Goal: Task Accomplishment & Management: Use online tool/utility

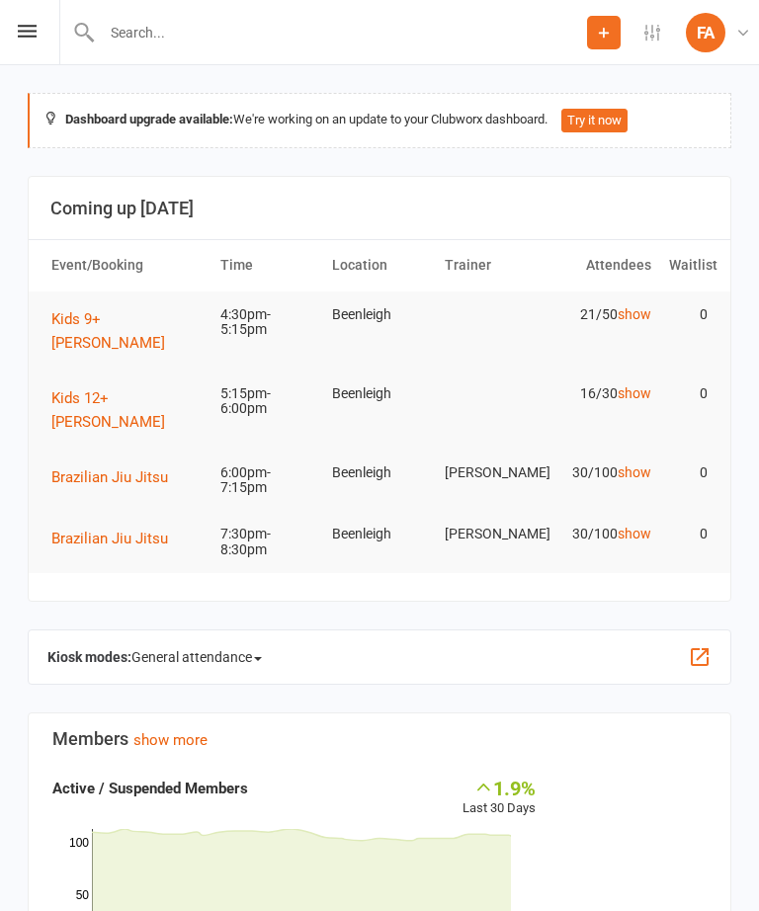
click at [36, 36] on icon at bounding box center [27, 31] width 19 height 13
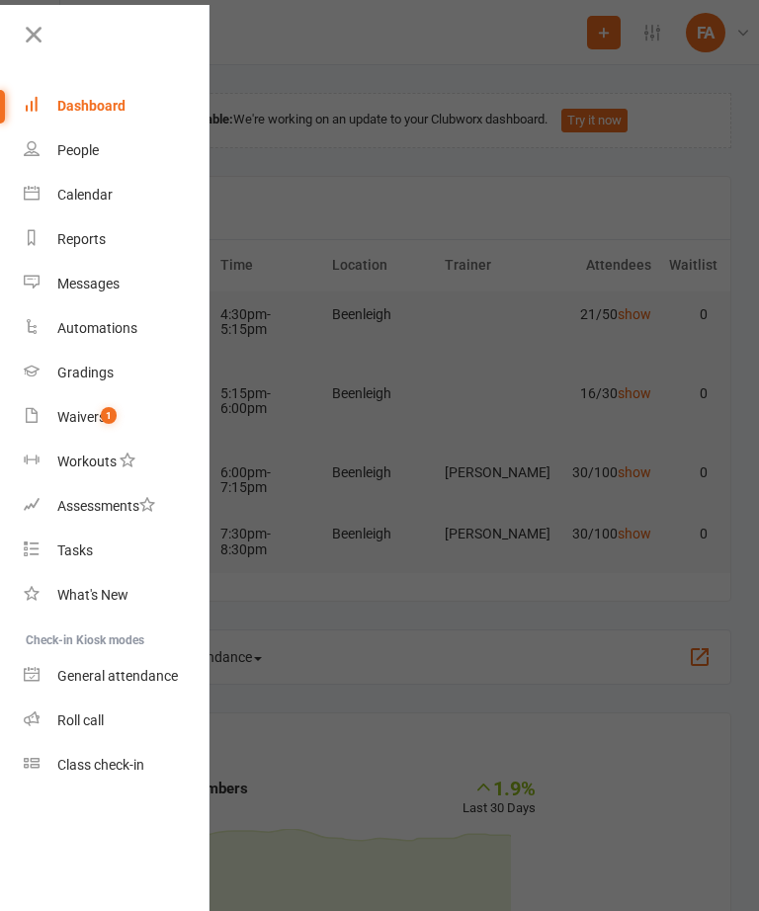
click at [78, 193] on div "Calendar" at bounding box center [84, 195] width 55 height 16
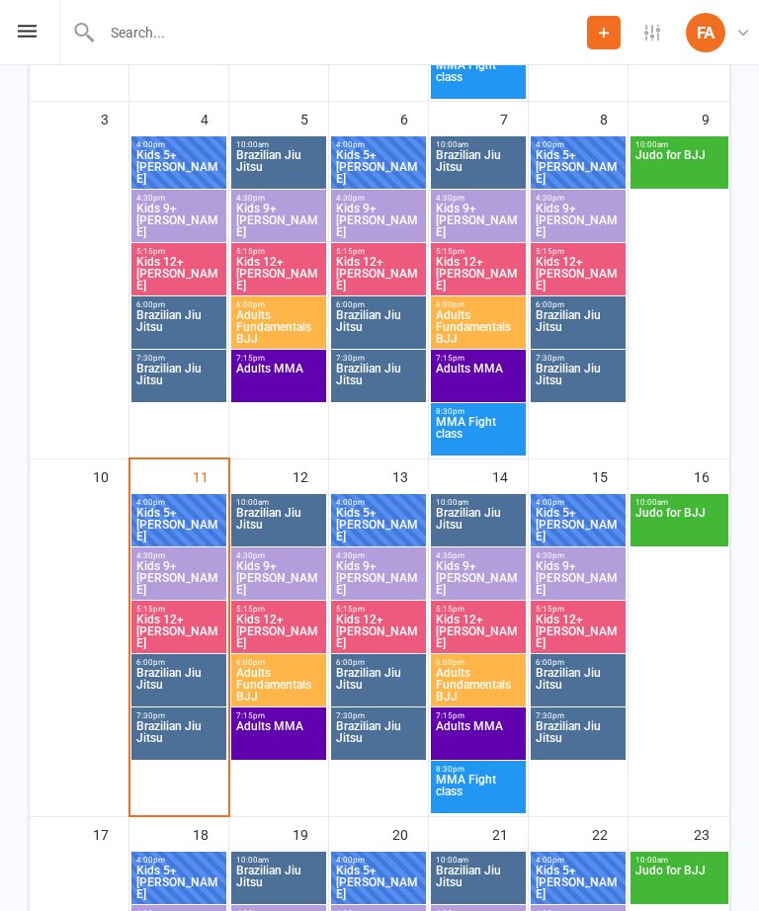
scroll to position [737, 0]
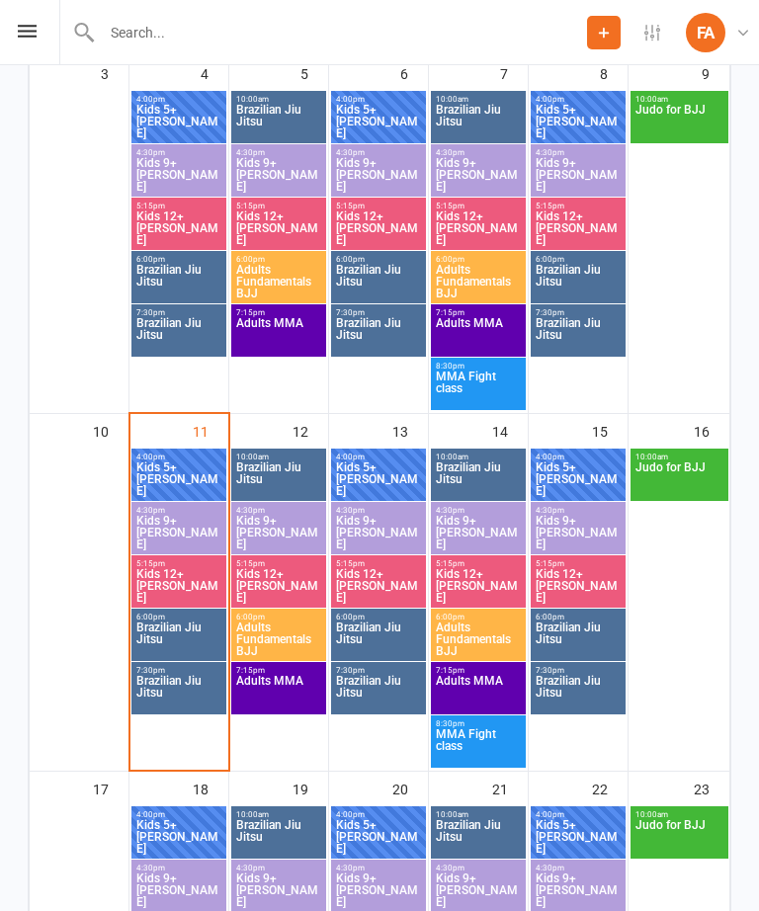
click at [185, 479] on span "Kids 5+ [PERSON_NAME]" at bounding box center [178, 479] width 87 height 36
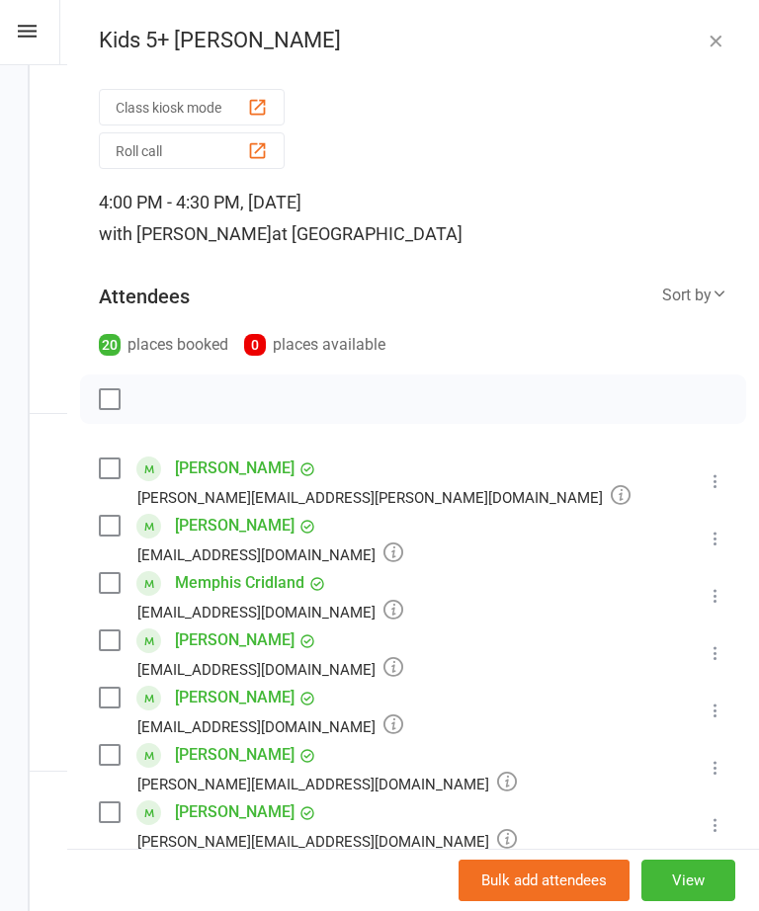
click at [159, 164] on button "Roll call" at bounding box center [192, 150] width 186 height 37
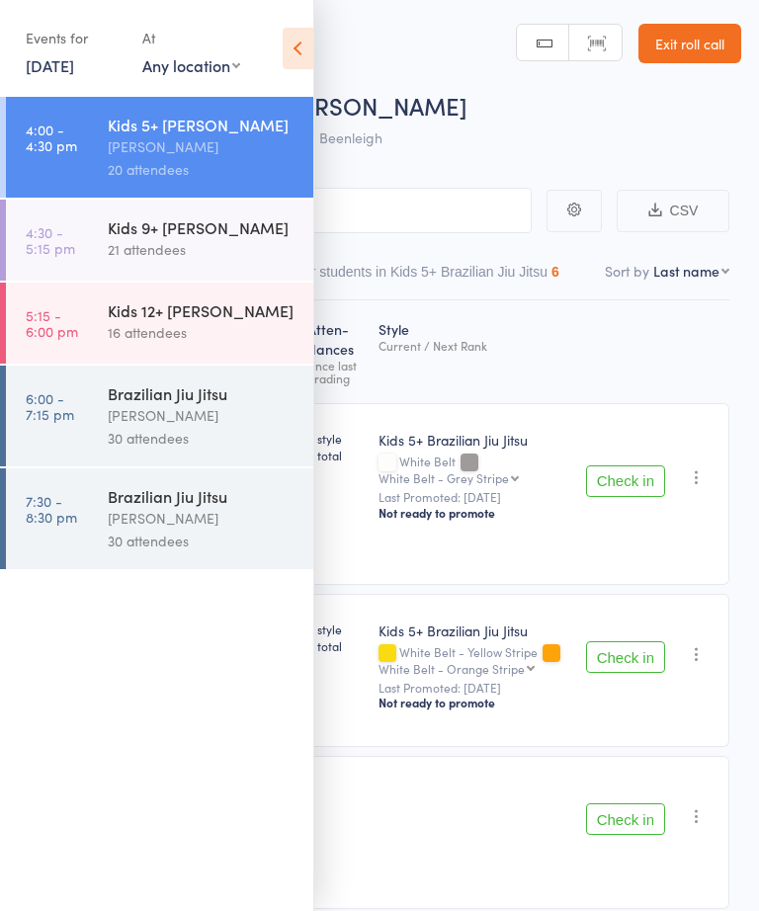
click at [301, 57] on icon at bounding box center [297, 48] width 31 height 41
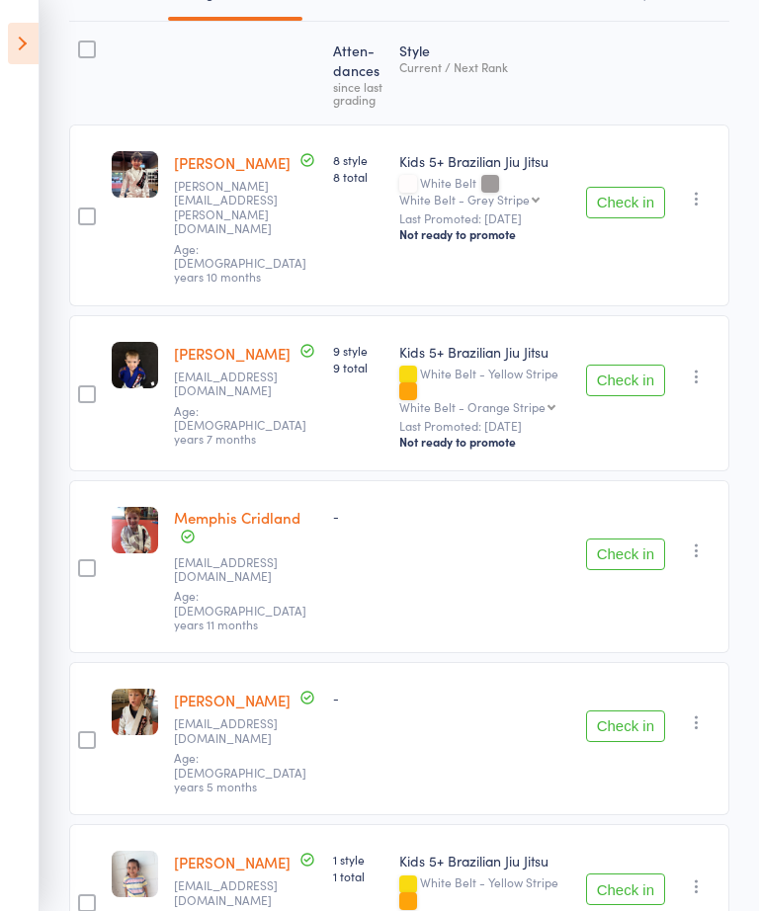
scroll to position [278, 0]
click at [622, 539] on button "Check in" at bounding box center [625, 555] width 79 height 32
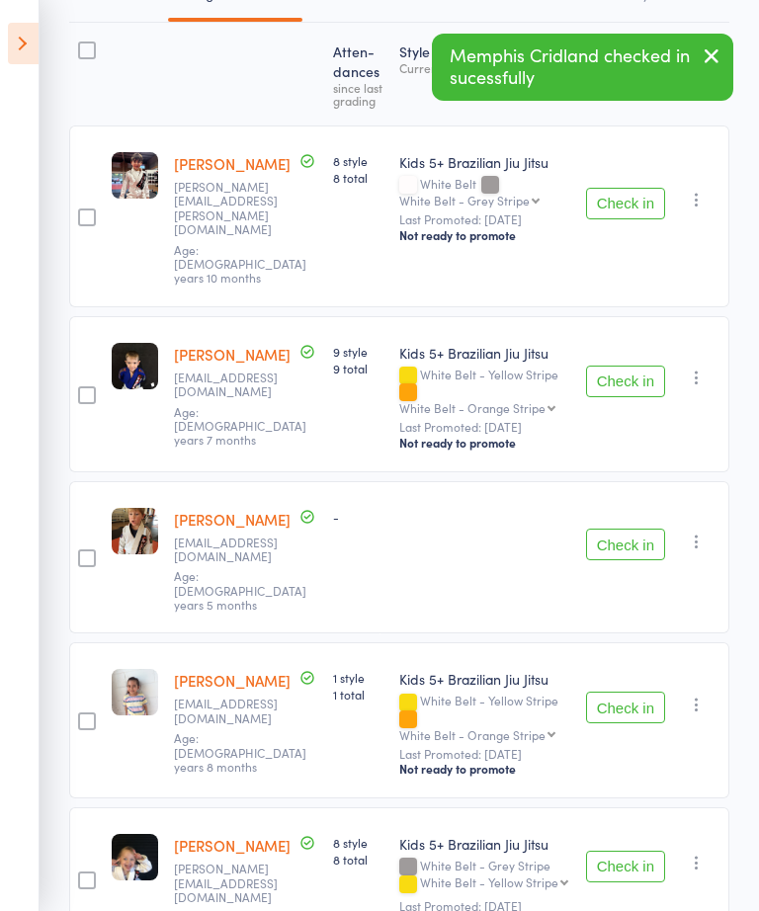
click at [607, 528] on button "Check in" at bounding box center [625, 544] width 79 height 32
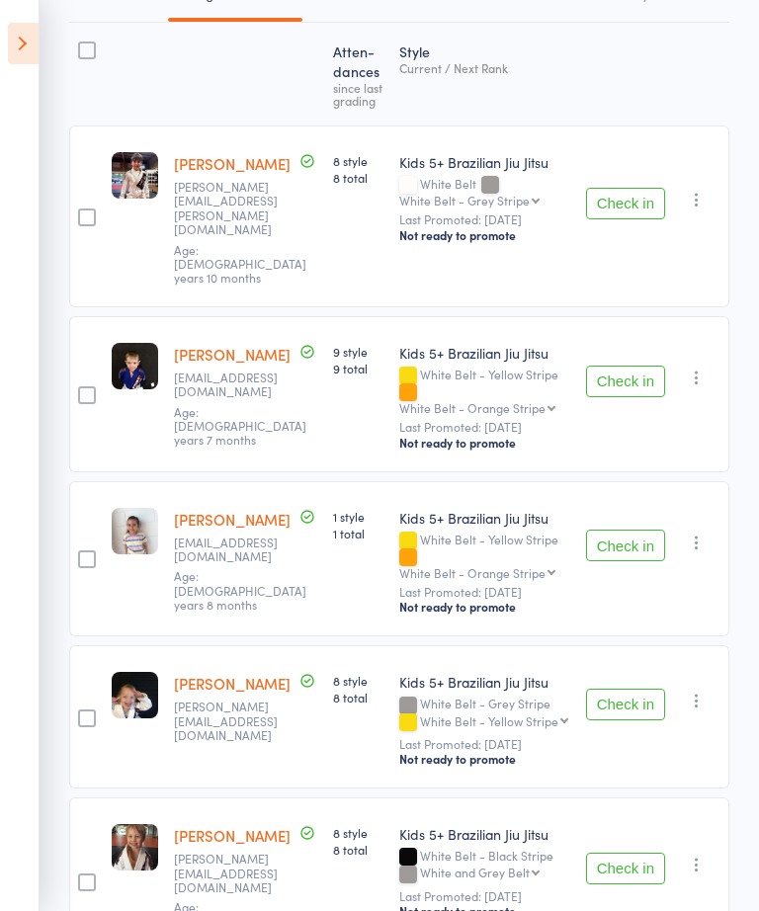
click at [617, 688] on button "Check in" at bounding box center [625, 704] width 79 height 32
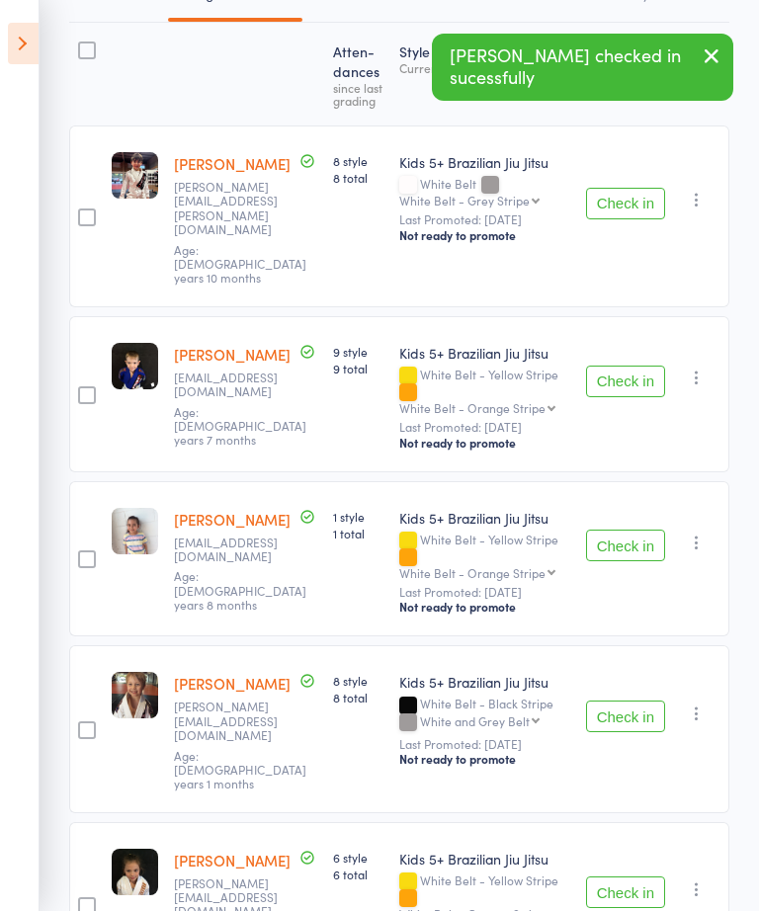
click at [621, 700] on button "Check in" at bounding box center [625, 716] width 79 height 32
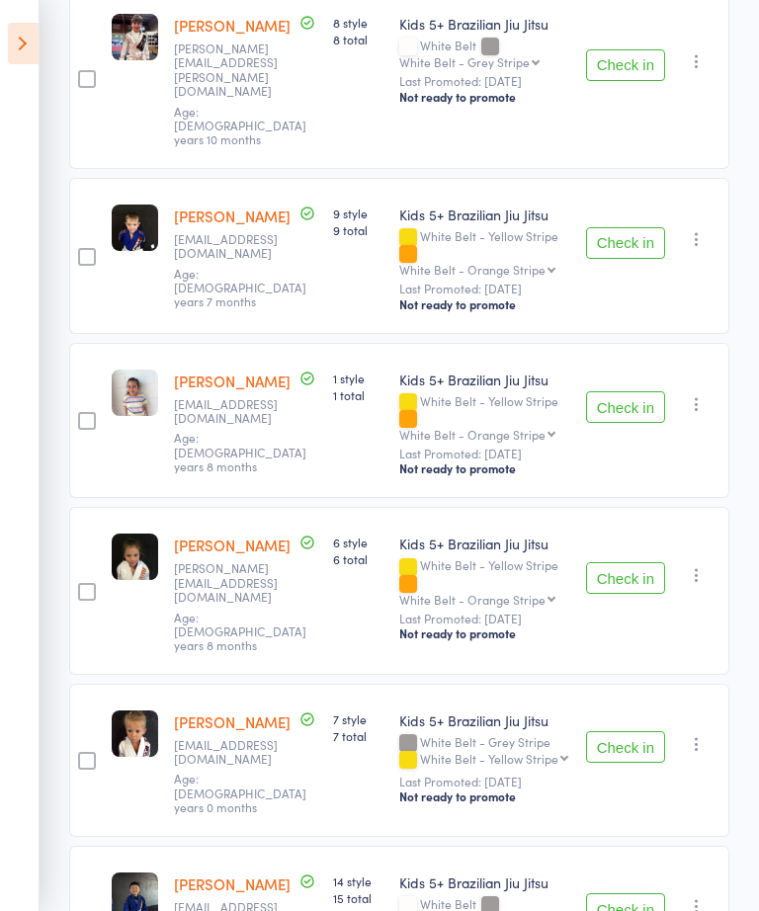
scroll to position [424, 0]
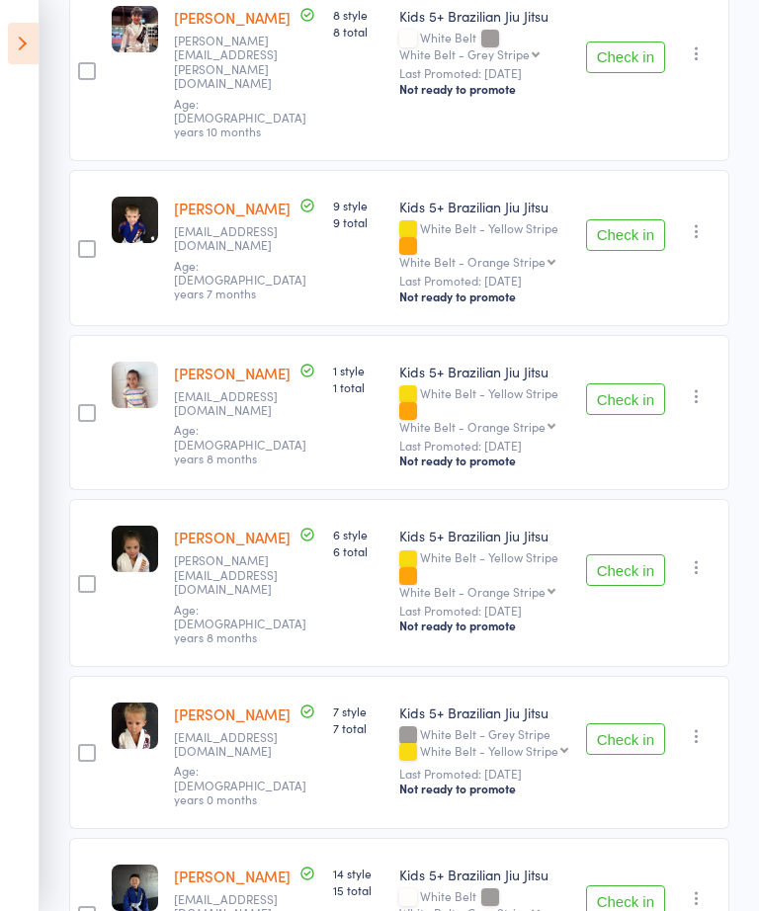
click at [609, 723] on button "Check in" at bounding box center [625, 739] width 79 height 32
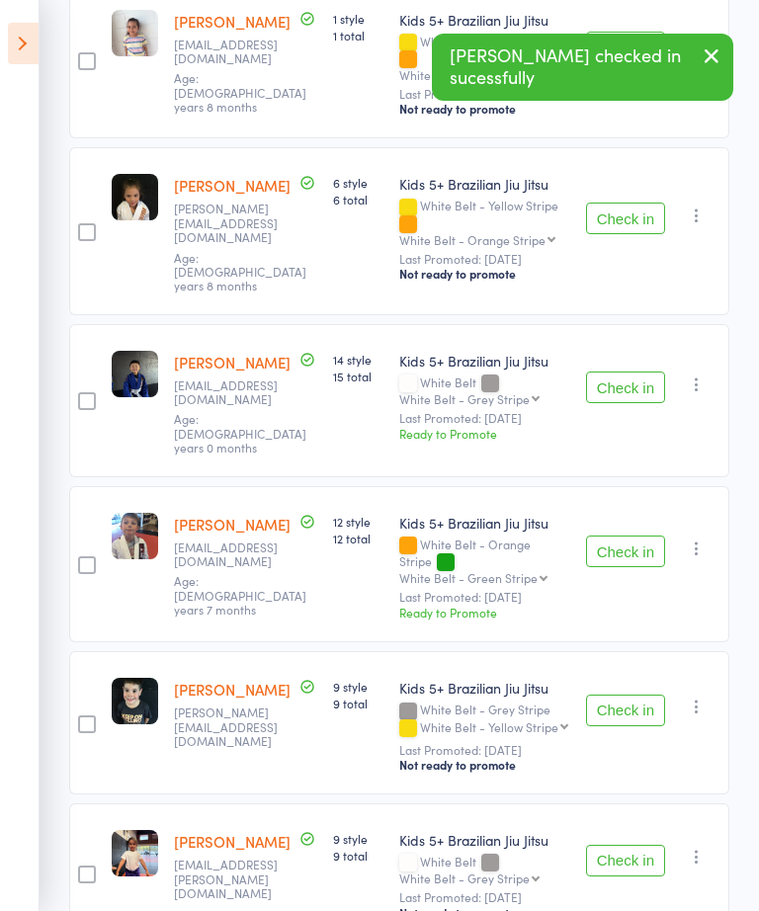
scroll to position [788, 0]
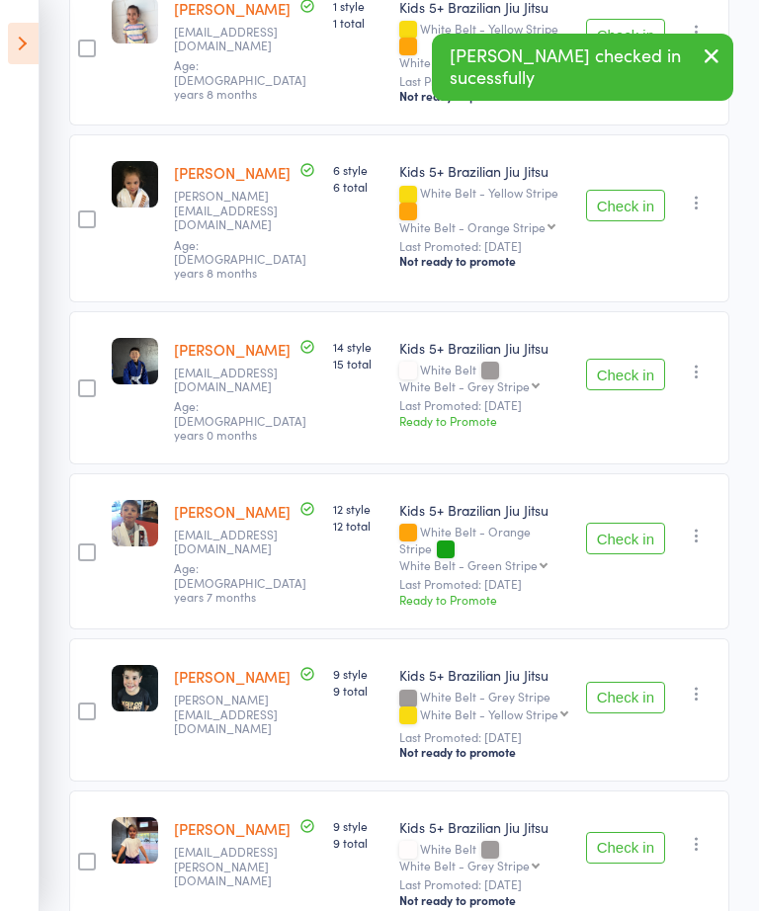
click at [608, 832] on button "Check in" at bounding box center [625, 848] width 79 height 32
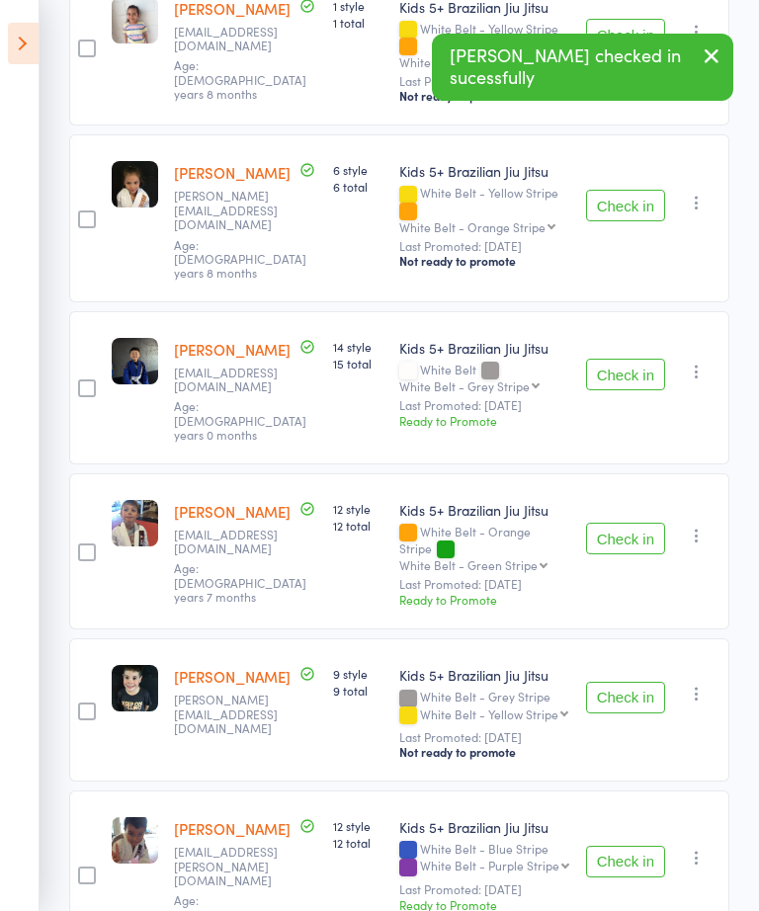
click at [619, 845] on button "Check in" at bounding box center [625, 861] width 79 height 32
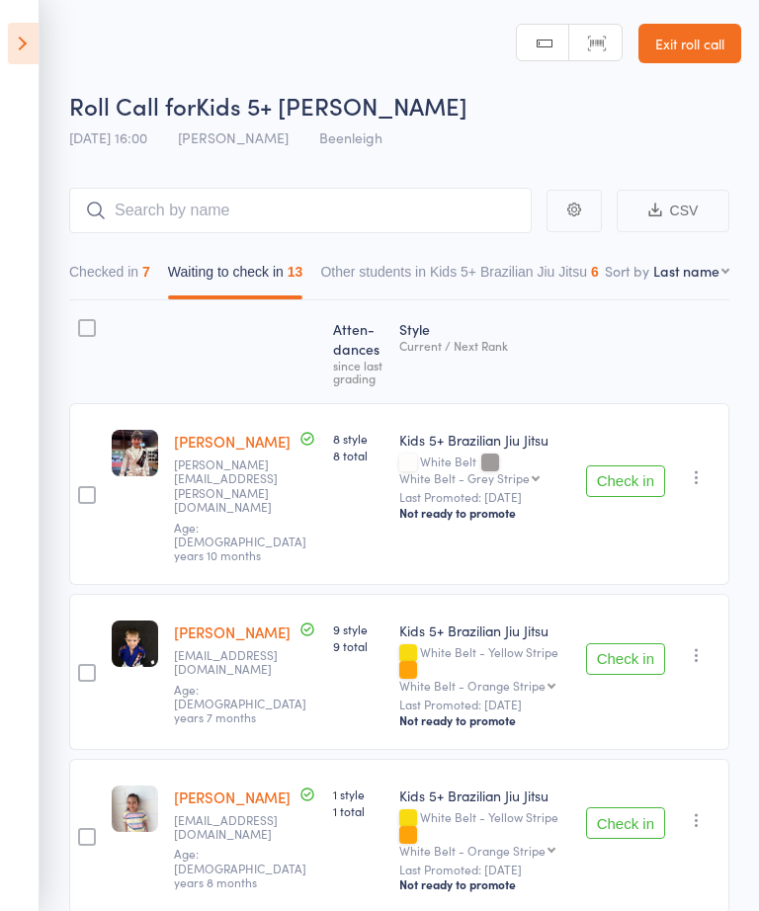
scroll to position [0, 0]
click at [133, 266] on button "Checked in 7" at bounding box center [109, 276] width 81 height 45
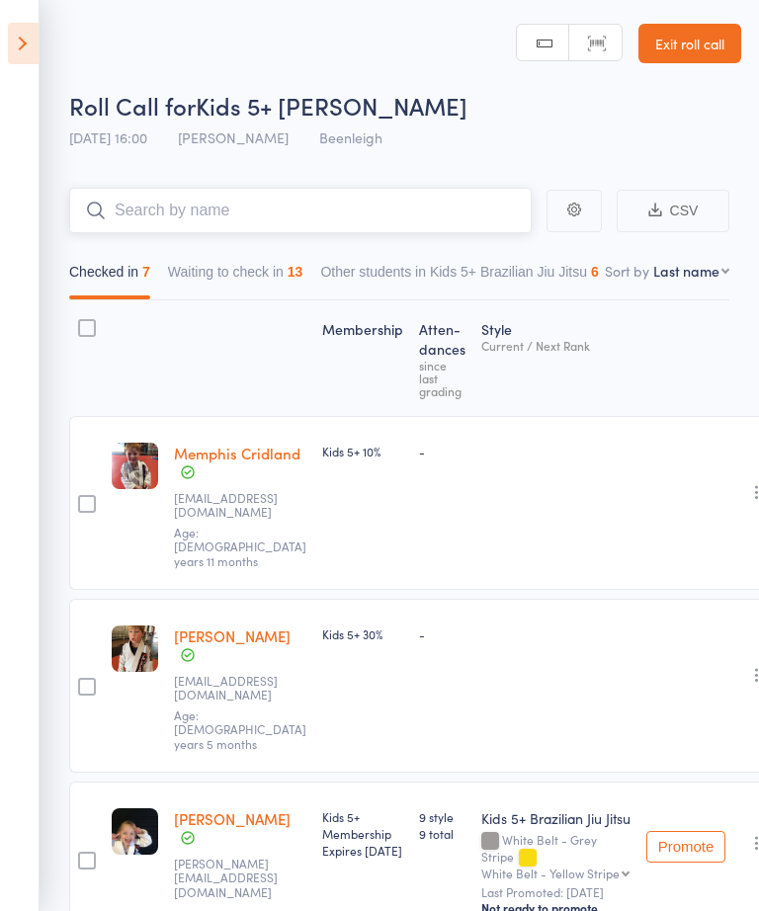
click at [363, 196] on input "search" at bounding box center [300, 210] width 462 height 45
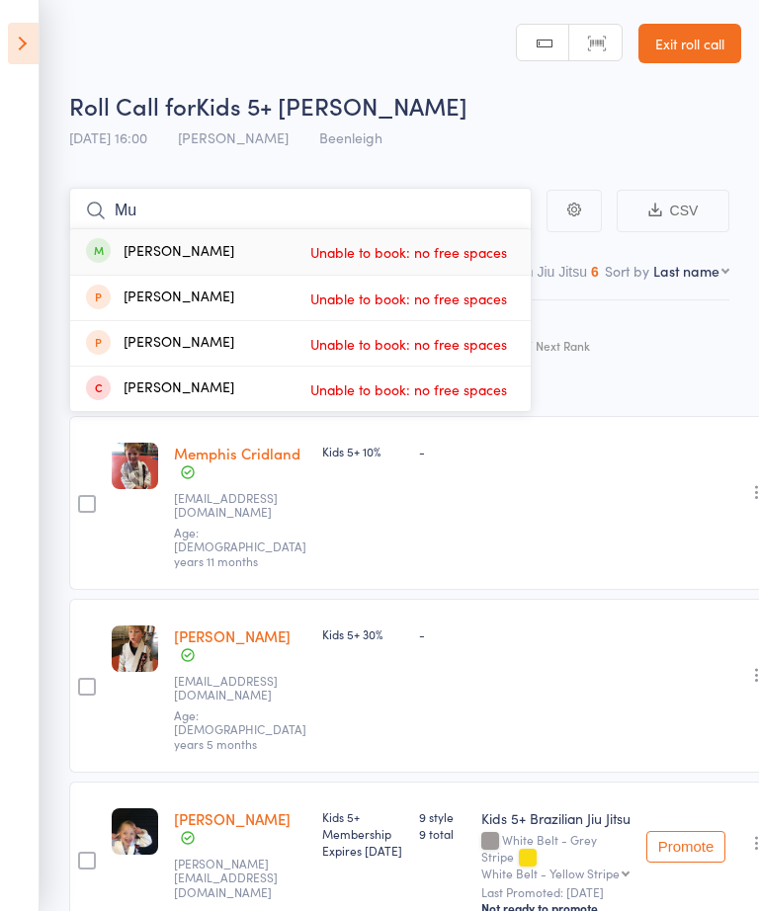
type input "M"
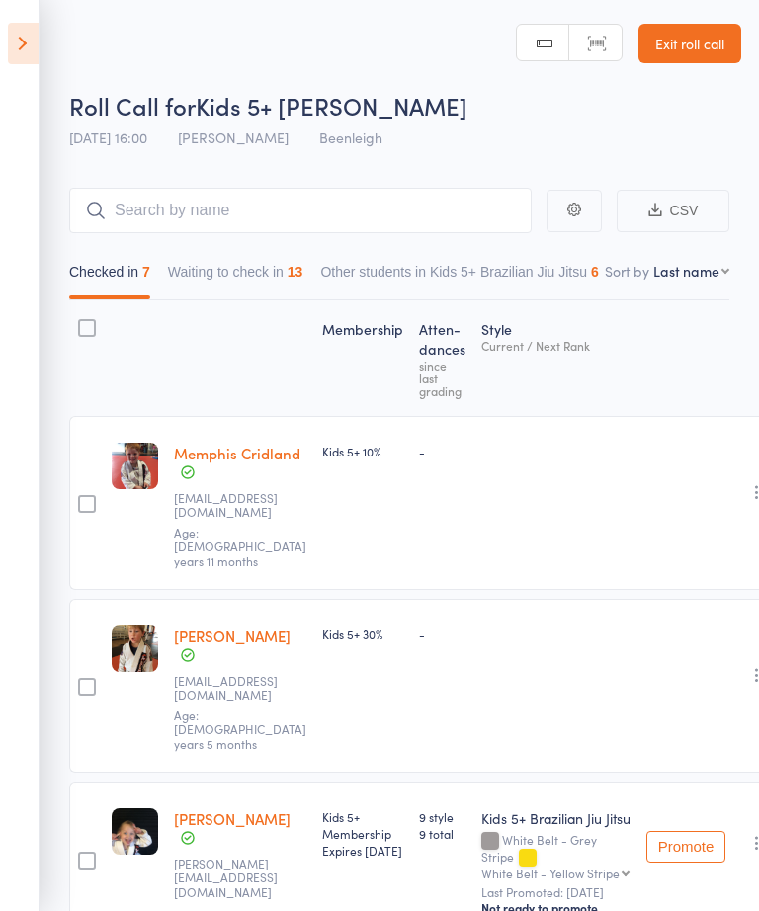
click at [22, 40] on icon at bounding box center [23, 43] width 31 height 41
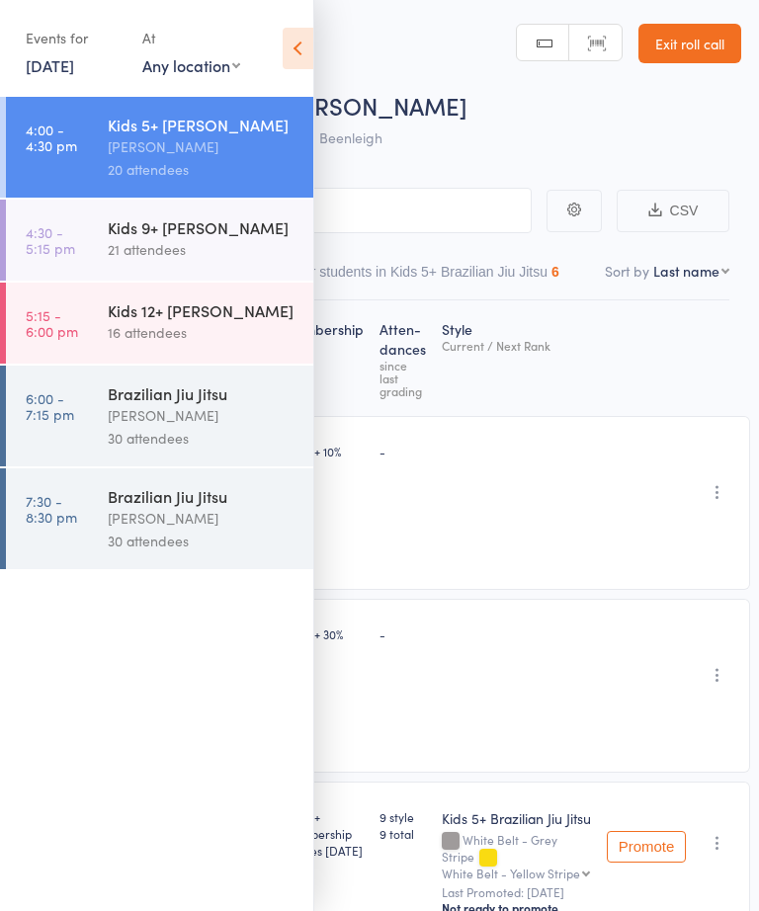
click at [154, 250] on div "21 attendees" at bounding box center [202, 249] width 189 height 23
click at [282, 59] on icon at bounding box center [297, 48] width 31 height 41
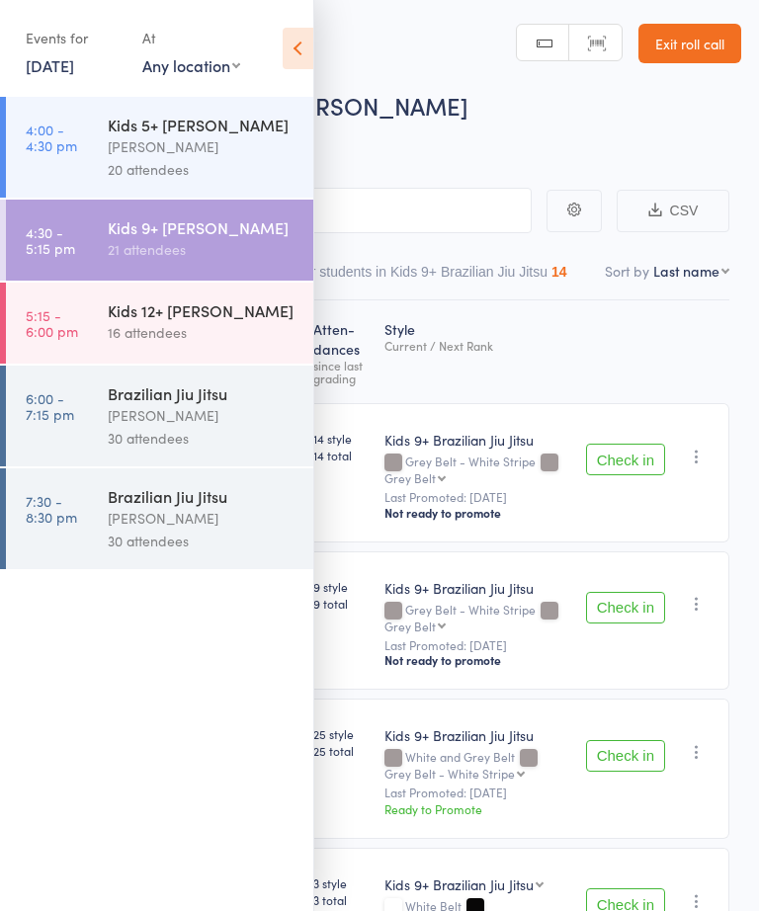
click at [289, 54] on icon at bounding box center [297, 48] width 31 height 41
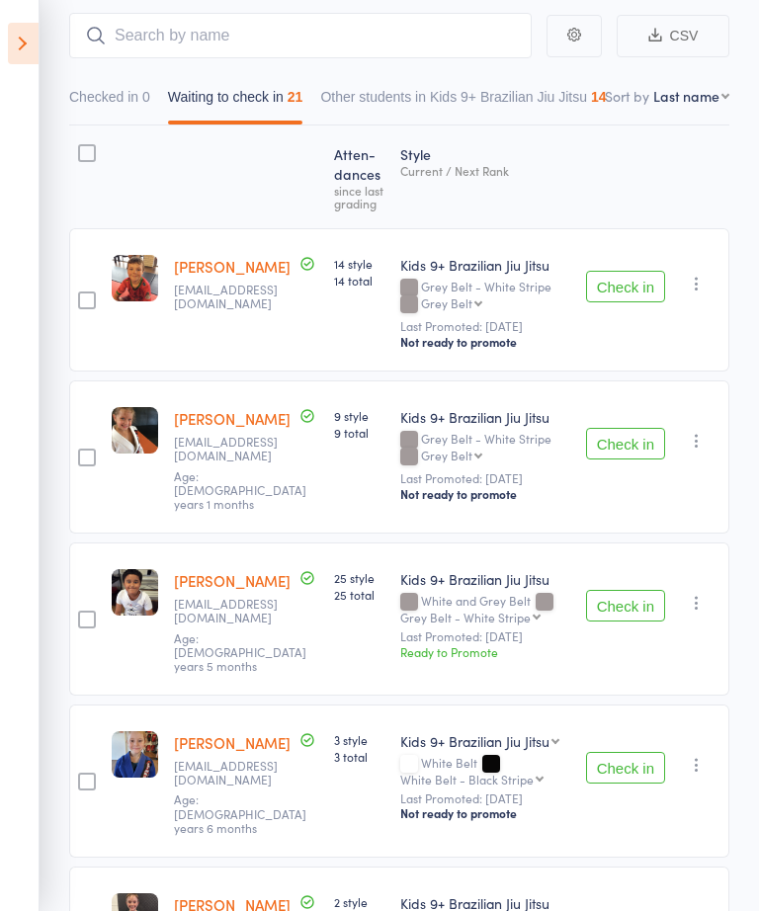
scroll to position [308, 0]
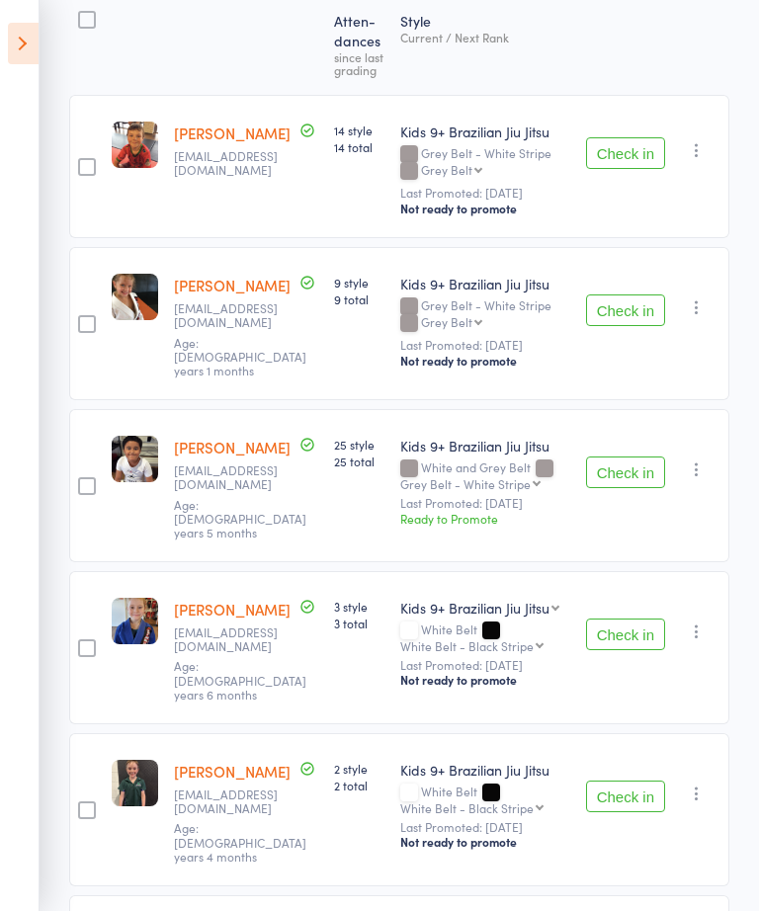
click at [630, 618] on button "Check in" at bounding box center [625, 634] width 79 height 32
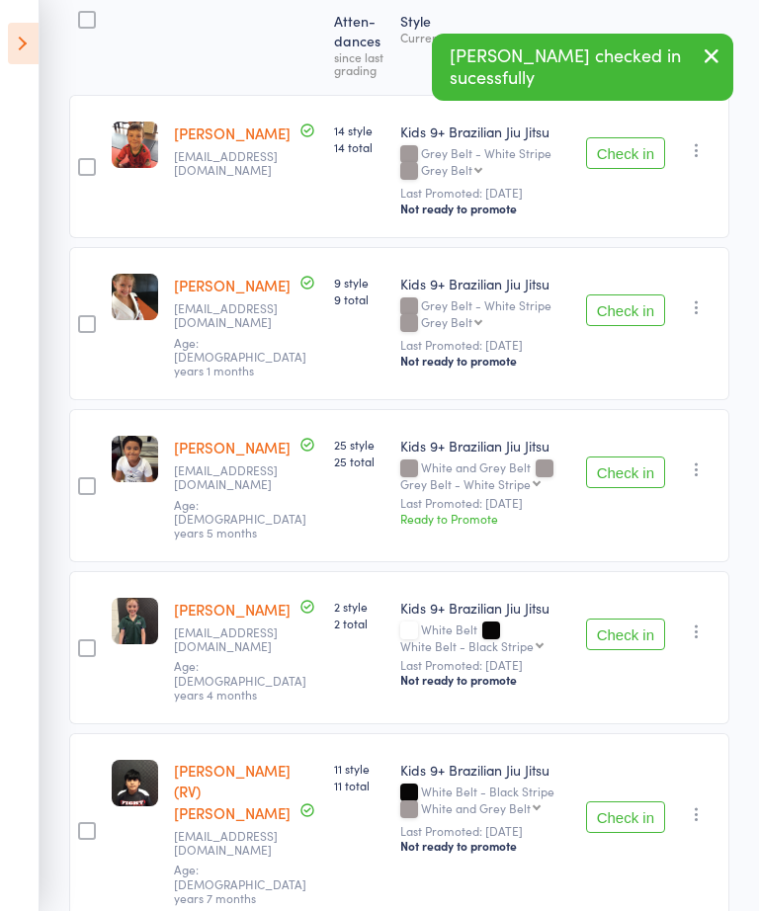
click at [627, 801] on button "Check in" at bounding box center [625, 817] width 79 height 32
